Goal: Task Accomplishment & Management: Complete application form

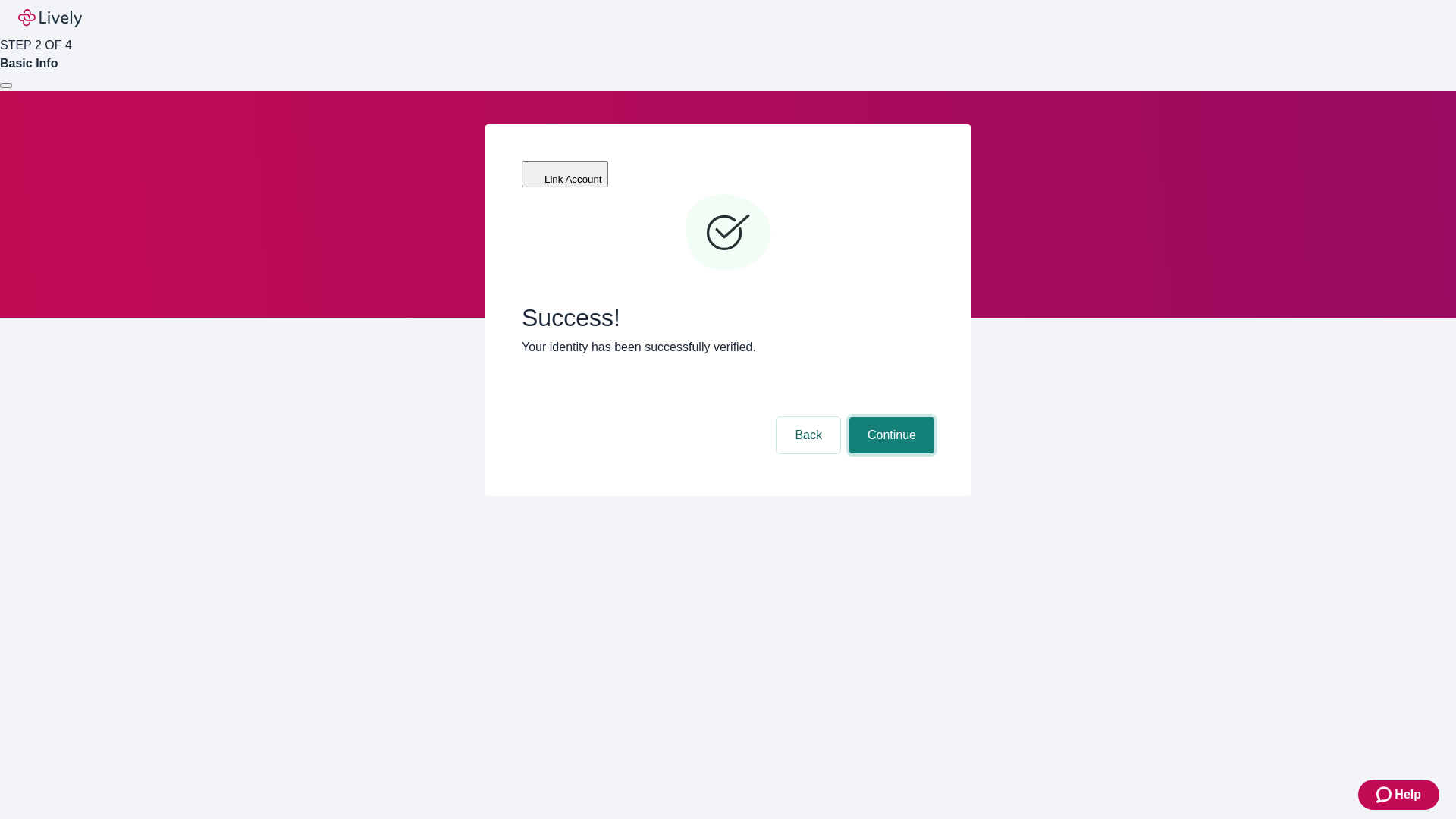
click at [890, 417] on button "Continue" at bounding box center [892, 435] width 85 height 36
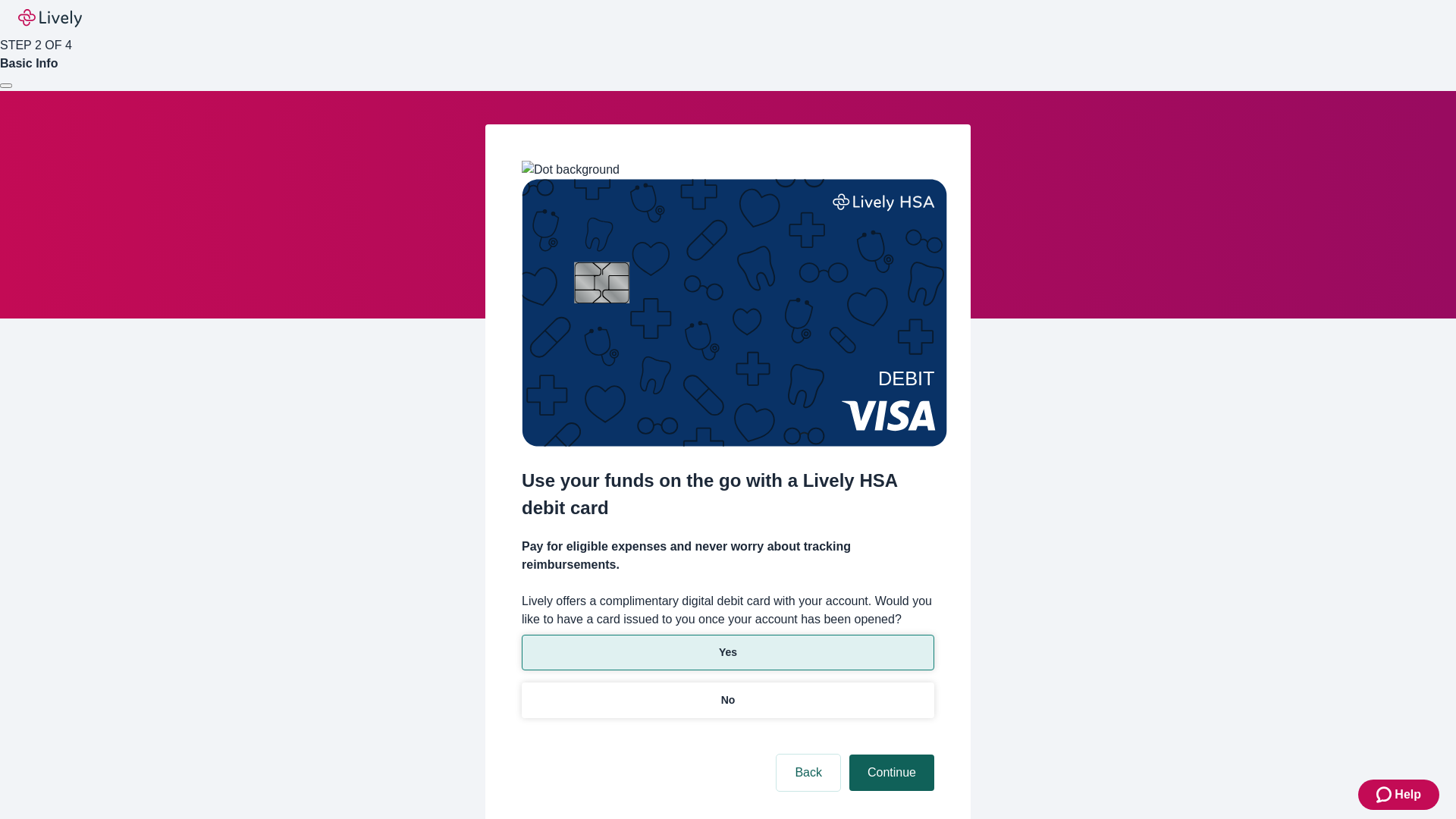
click at [728, 644] on p "Yes" at bounding box center [728, 652] width 18 height 16
click at [890, 755] on button "Continue" at bounding box center [892, 773] width 85 height 36
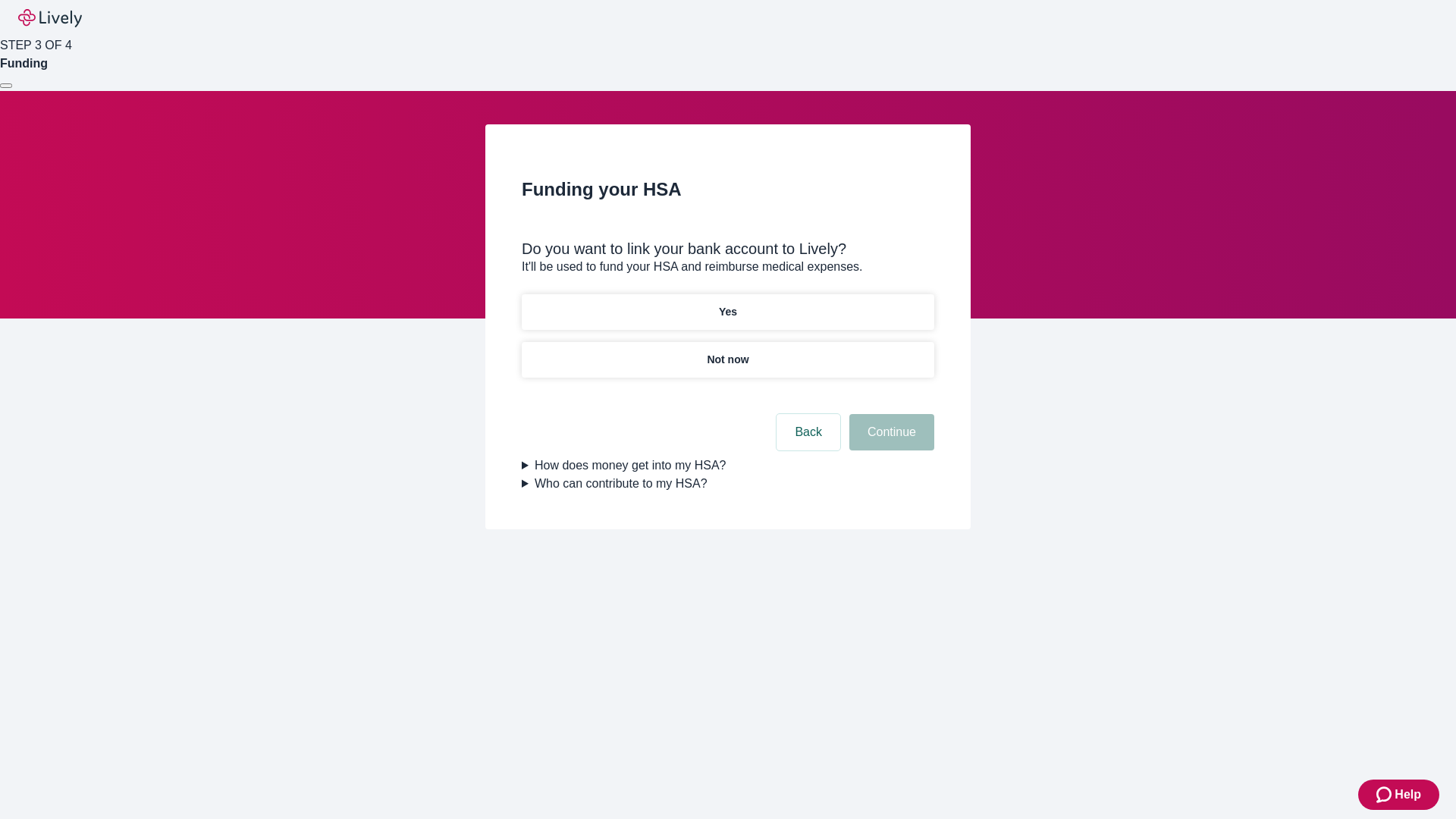
click at [728, 352] on p "Not now" at bounding box center [728, 359] width 42 height 16
click at [890, 442] on button "Continue" at bounding box center [892, 433] width 85 height 36
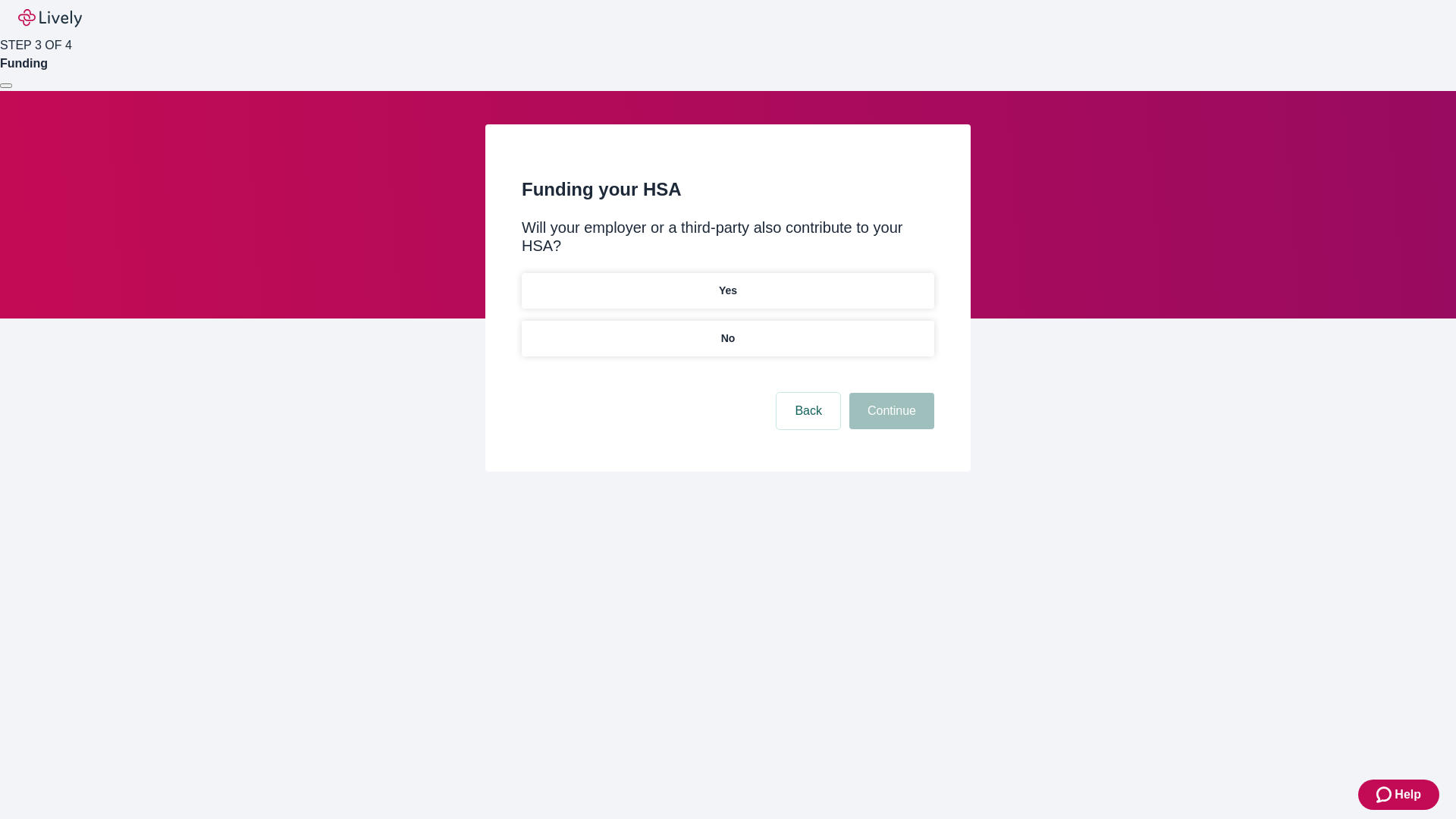
click at [728, 330] on p "No" at bounding box center [728, 338] width 14 height 16
click at [890, 393] on button "Continue" at bounding box center [892, 411] width 85 height 36
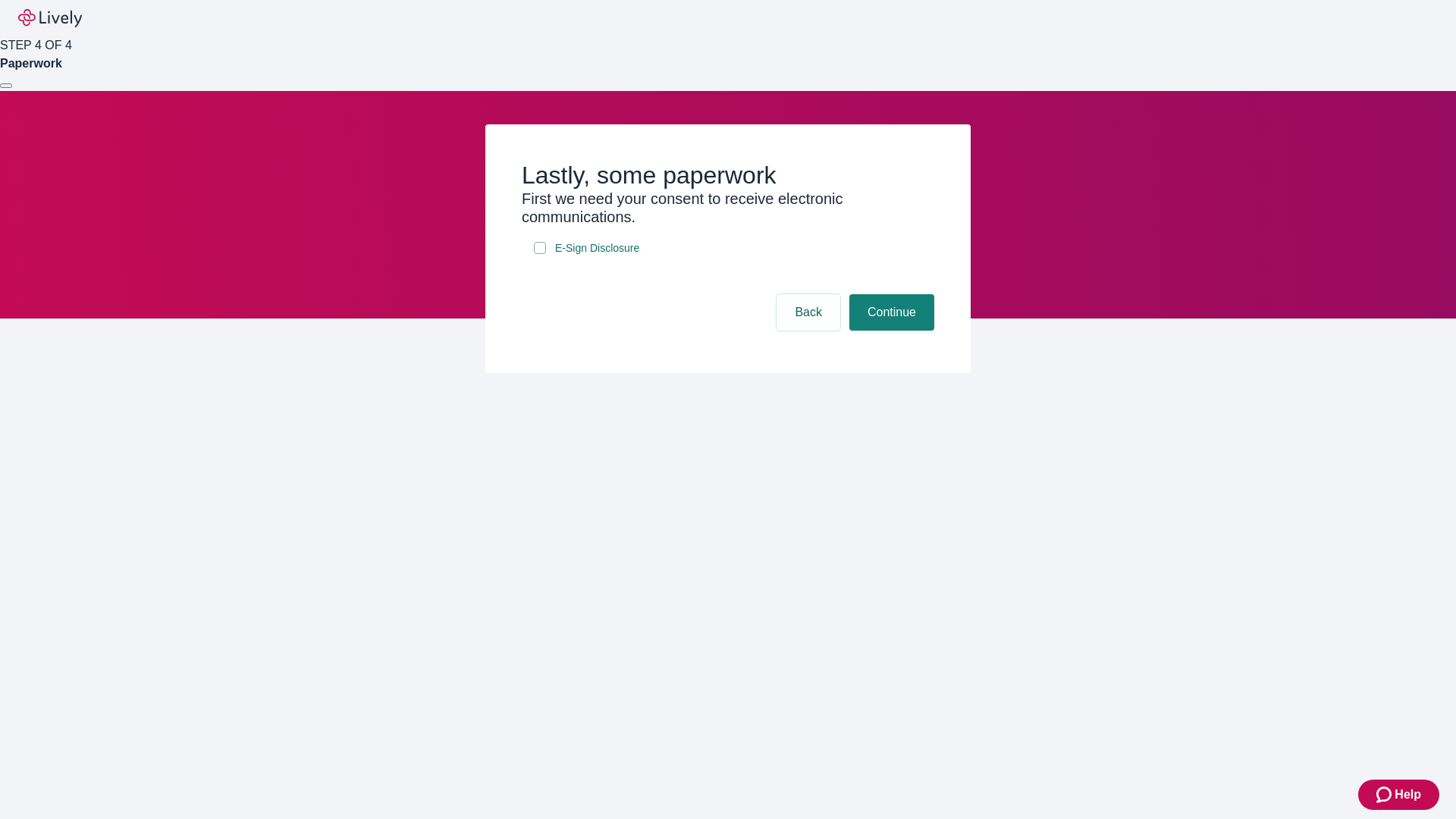
click at [540, 254] on input "E-Sign Disclosure" at bounding box center [540, 248] width 12 height 12
checkbox input "true"
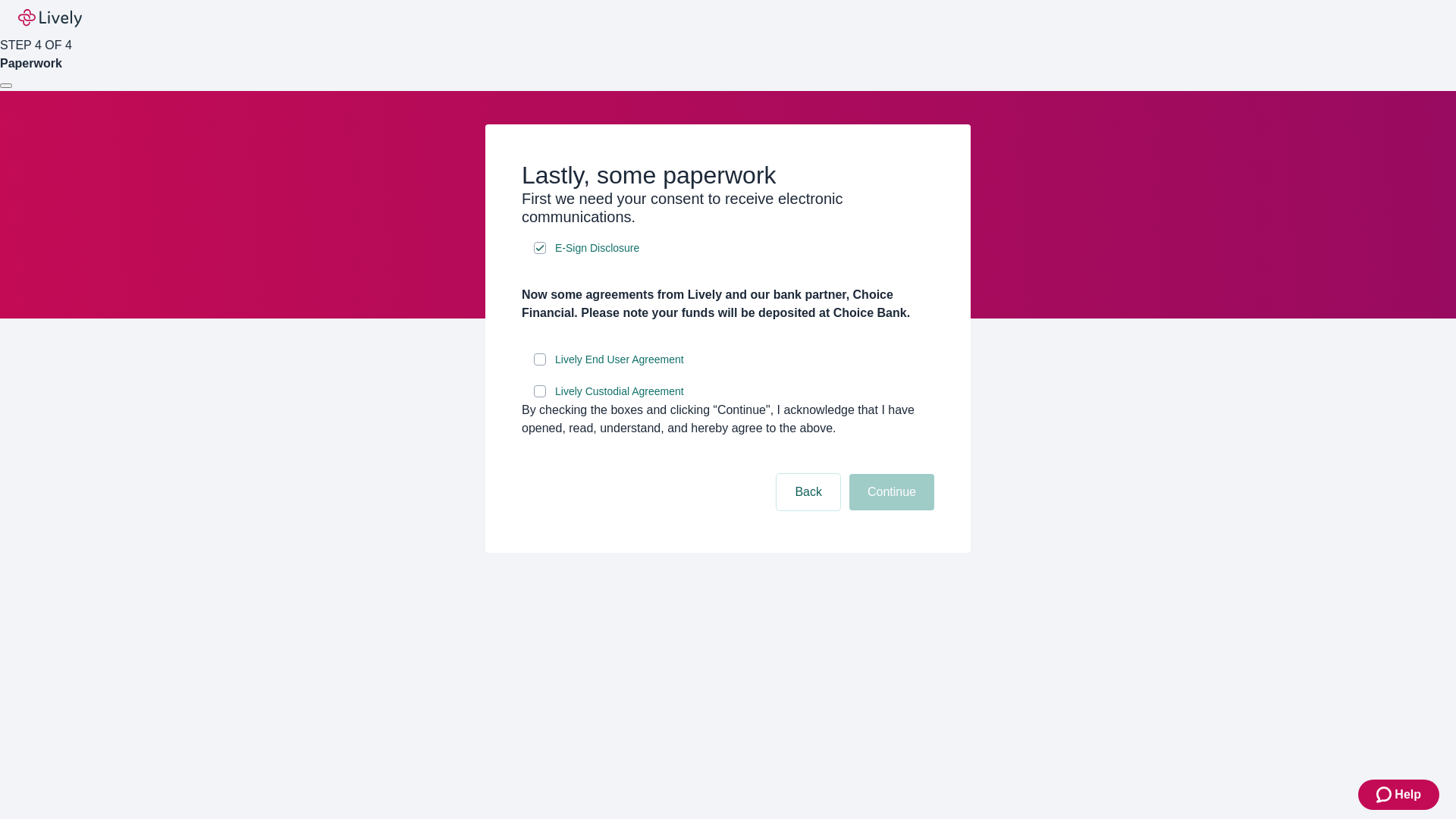
click at [540, 366] on input "Lively End User Agreement" at bounding box center [540, 359] width 12 height 12
checkbox input "true"
click at [540, 397] on input "Lively Custodial Agreement" at bounding box center [540, 391] width 12 height 12
checkbox input "true"
click at [890, 511] on button "Continue" at bounding box center [892, 492] width 85 height 36
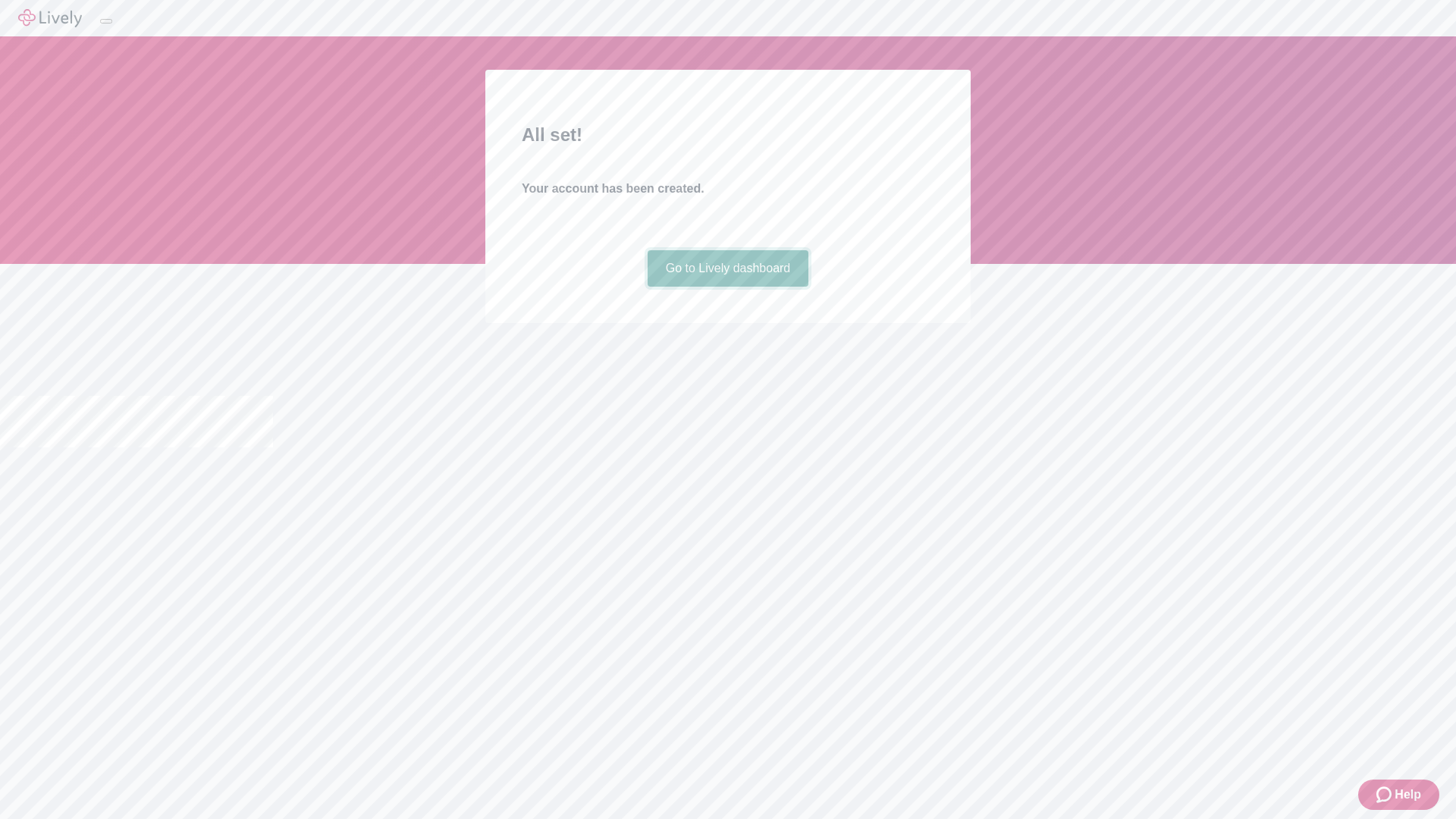
click at [728, 287] on link "Go to Lively dashboard" at bounding box center [728, 269] width 162 height 36
